Goal: Find specific page/section: Find specific page/section

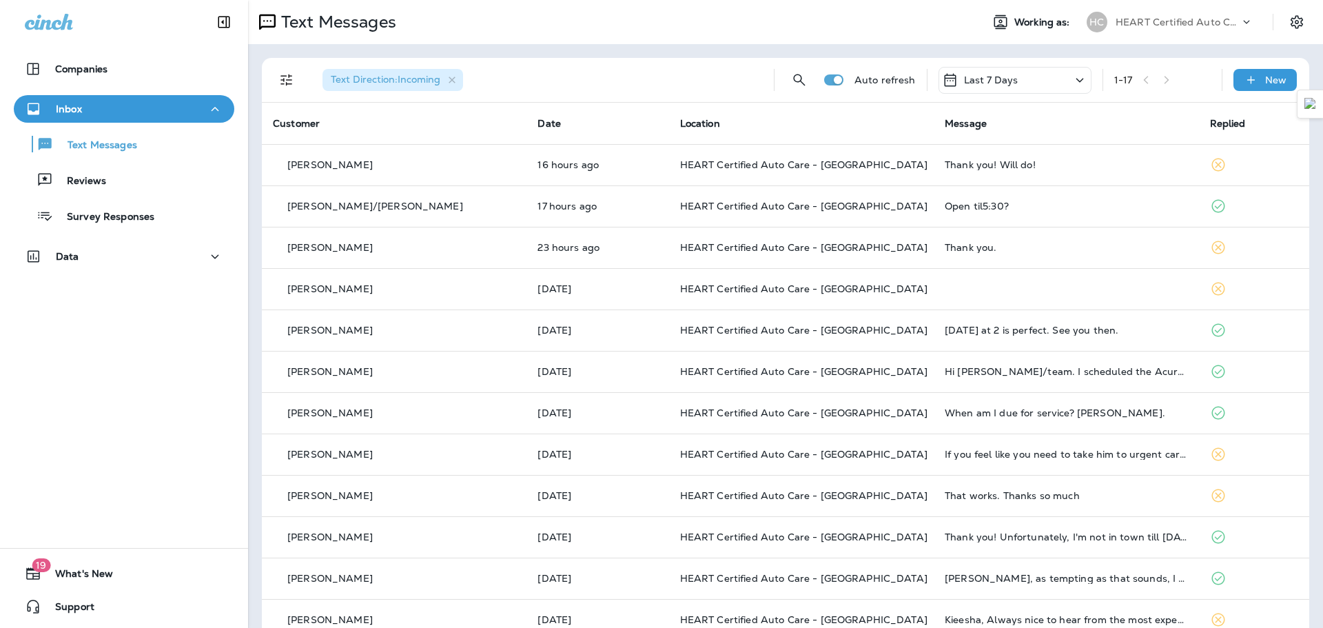
click at [128, 195] on div "Text Messages Reviews Survey Responses" at bounding box center [124, 177] width 221 height 108
click at [94, 179] on p "Reviews" at bounding box center [79, 181] width 53 height 13
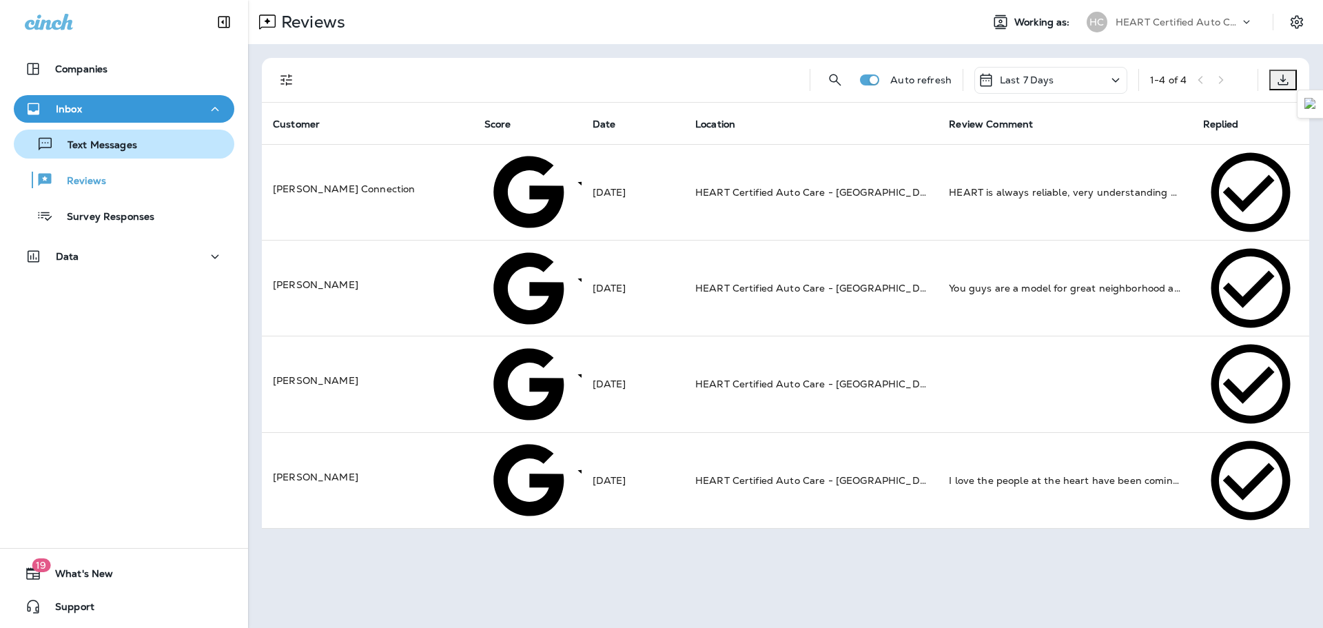
click at [141, 145] on div "Text Messages" at bounding box center [124, 144] width 210 height 21
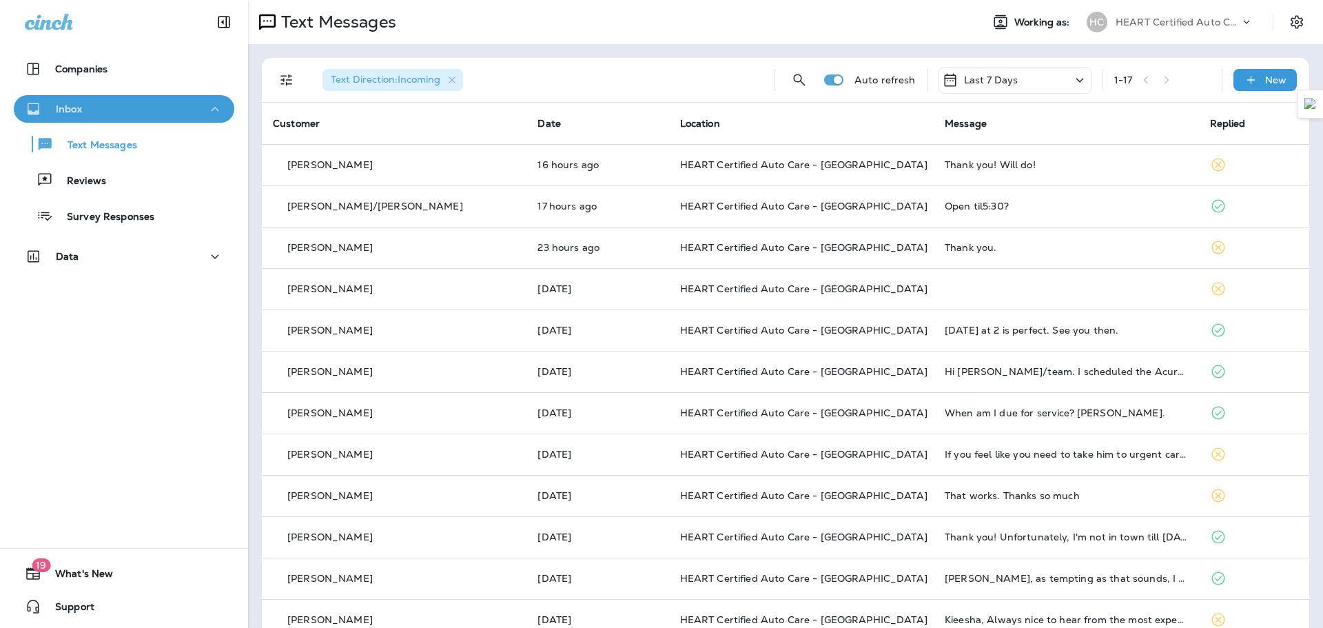
click at [154, 118] on button "Inbox" at bounding box center [124, 109] width 221 height 28
click at [222, 111] on button "Inbox" at bounding box center [124, 109] width 221 height 28
click at [172, 142] on div "Text Messages" at bounding box center [124, 144] width 210 height 21
click at [70, 139] on p "Text Messages" at bounding box center [95, 145] width 83 height 13
